Goal: Transaction & Acquisition: Book appointment/travel/reservation

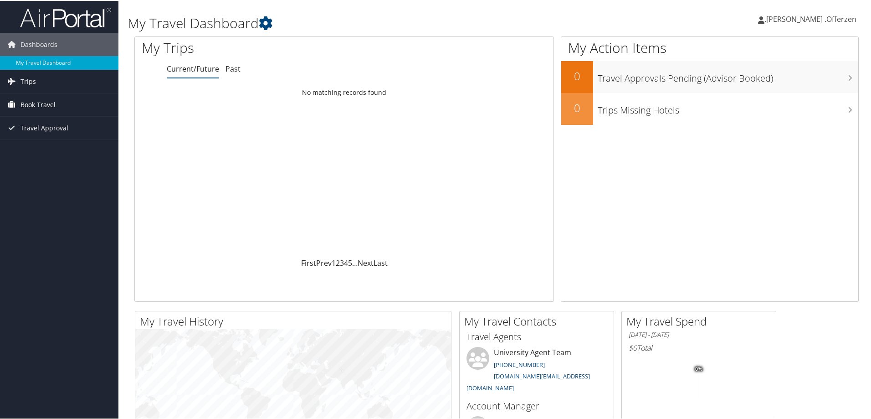
click at [104, 102] on link "Book Travel" at bounding box center [59, 104] width 118 height 23
click at [76, 149] on link "Book/Manage Online Trips" at bounding box center [59, 150] width 118 height 14
click at [836, 21] on span ".[PERSON_NAME] .Offerzen" at bounding box center [811, 18] width 92 height 10
click at [787, 152] on link "Sign Out" at bounding box center [805, 148] width 102 height 15
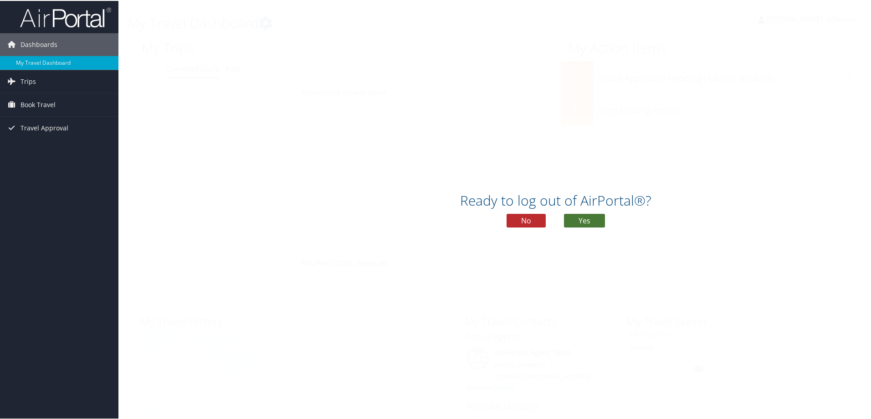
click at [593, 217] on button "Yes" at bounding box center [584, 220] width 41 height 14
